Goal: Task Accomplishment & Management: Use online tool/utility

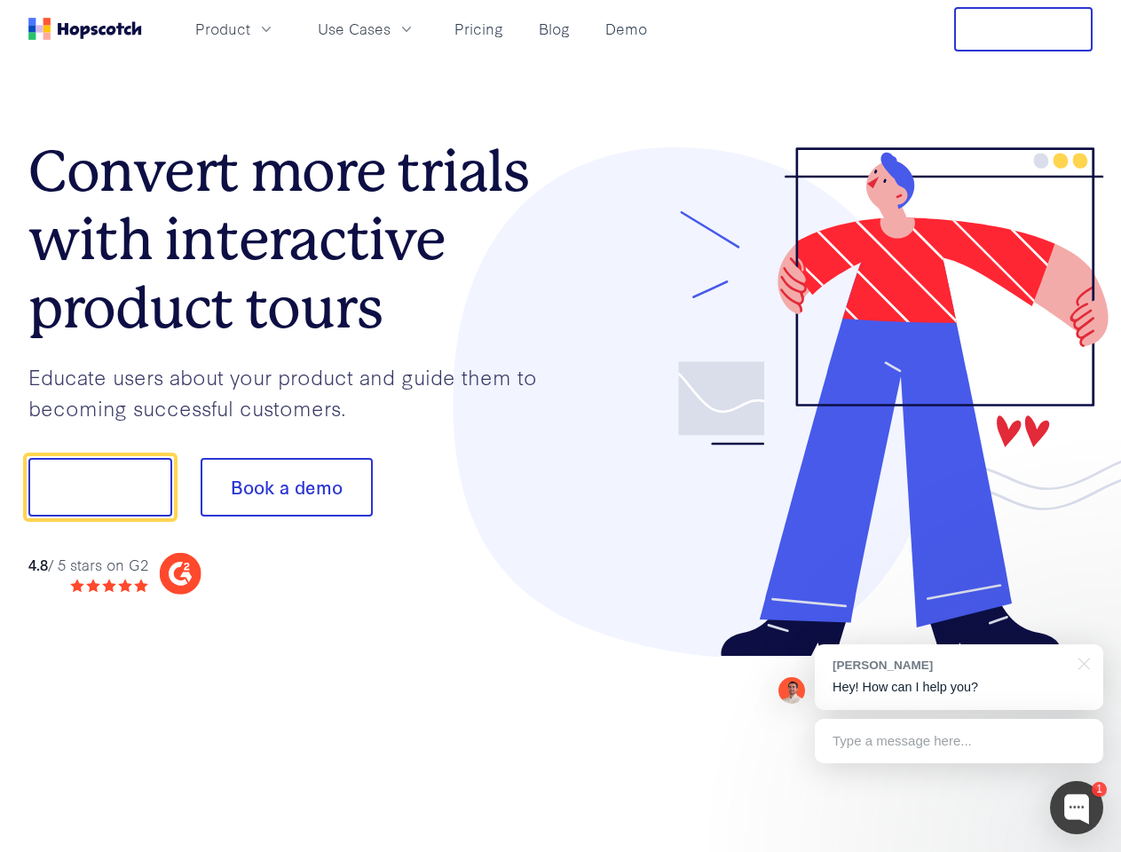
click at [561, 426] on div at bounding box center [827, 402] width 532 height 510
click at [250, 28] on span "Product" at bounding box center [222, 29] width 55 height 22
click at [390, 28] on span "Use Cases" at bounding box center [354, 29] width 73 height 22
click at [1023, 29] on button "Free Trial" at bounding box center [1023, 29] width 138 height 44
click at [99, 487] on button "Show me!" at bounding box center [100, 487] width 144 height 59
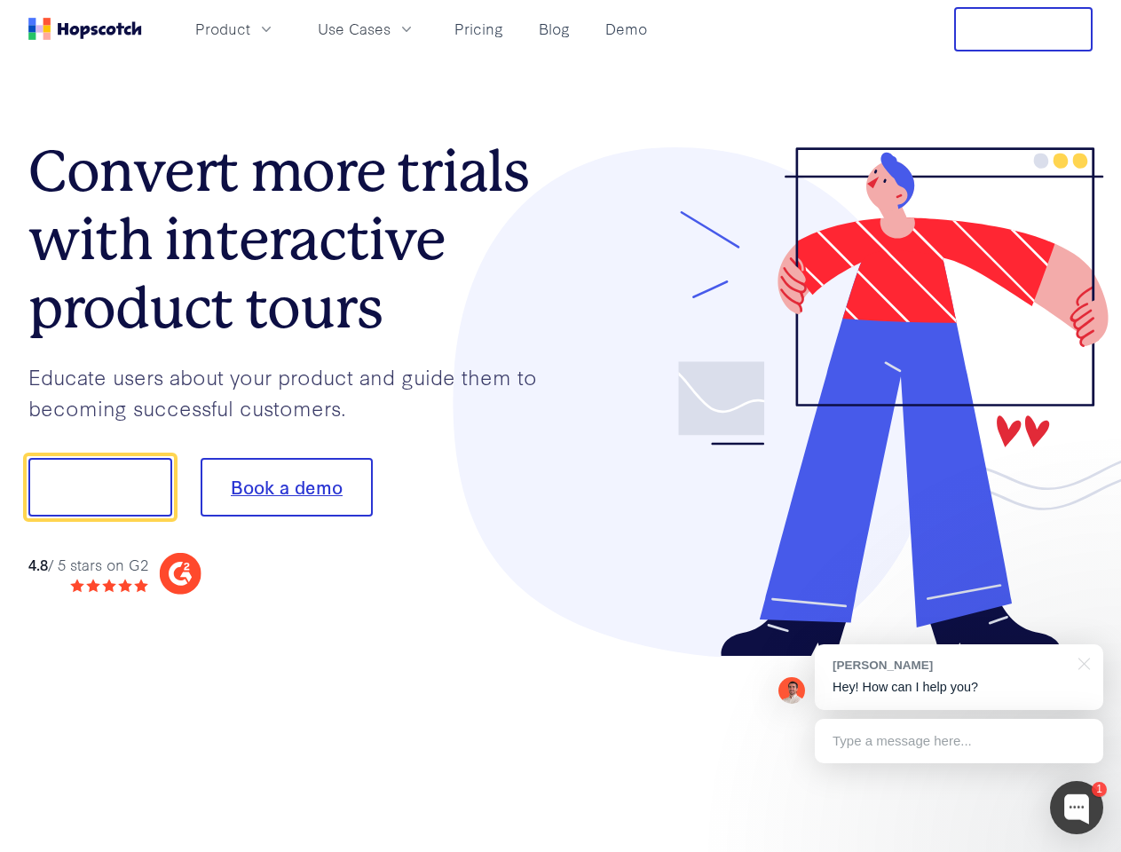
click at [286, 487] on button "Book a demo" at bounding box center [287, 487] width 172 height 59
click at [1076, 807] on div at bounding box center [1076, 807] width 53 height 53
click at [958, 677] on div "[PERSON_NAME] Hey! How can I help you?" at bounding box center [959, 677] width 288 height 66
click at [1081, 662] on div at bounding box center [936, 604] width 333 height 354
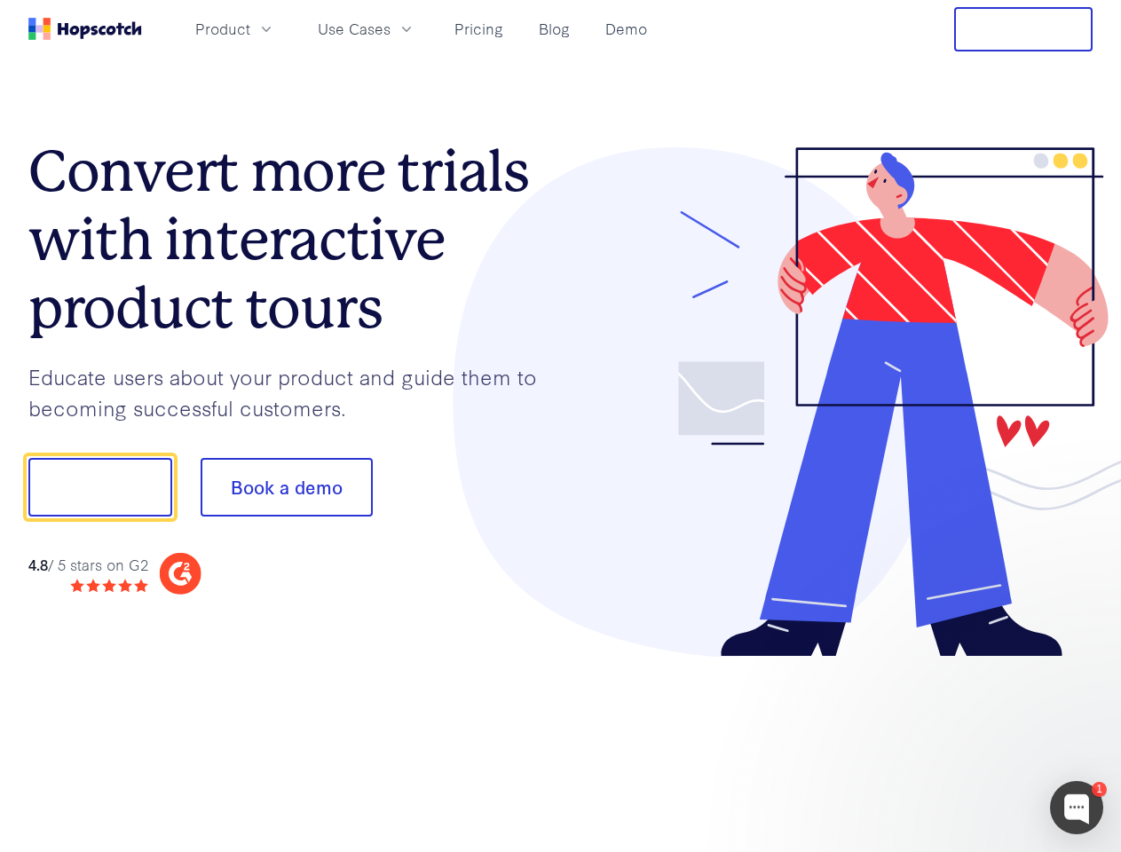
click at [958, 741] on div at bounding box center [936, 604] width 333 height 354
